Goal: Task Accomplishment & Management: Manage account settings

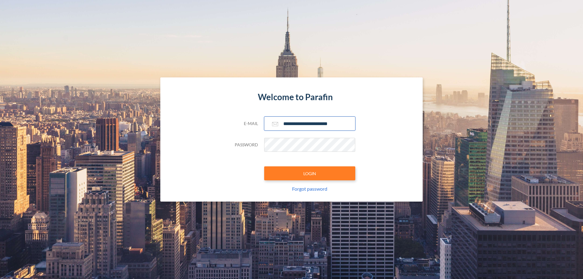
type input "**********"
click at [310, 173] on button "LOGIN" at bounding box center [309, 173] width 91 height 14
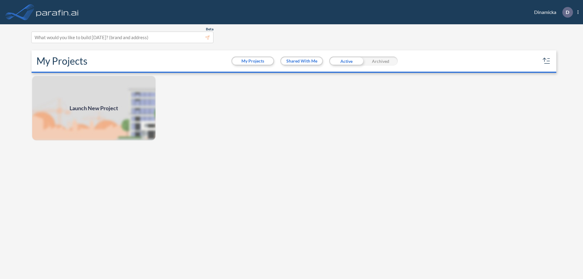
scroll to position [2, 0]
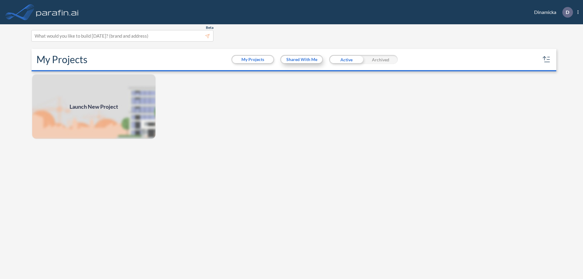
click at [302, 60] on button "Shared With Me" at bounding box center [301, 59] width 41 height 7
